Goal: Navigation & Orientation: Find specific page/section

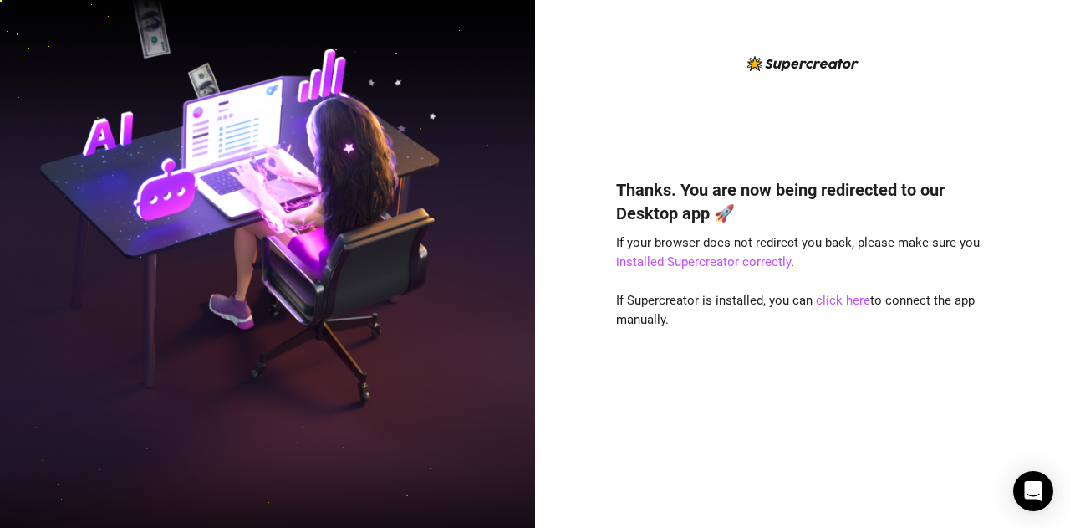
click at [129, 73] on img at bounding box center [267, 263] width 535 height 671
